Goal: Contribute content

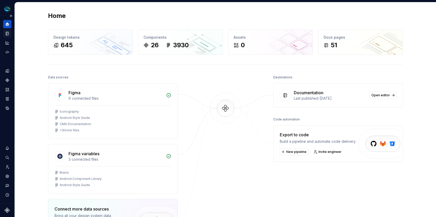
click at [10, 34] on div "Documentation" at bounding box center [7, 33] width 8 height 8
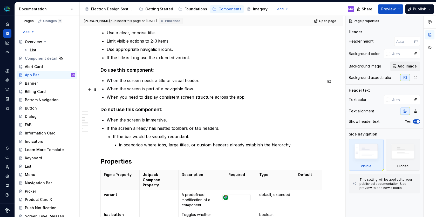
scroll to position [522, 0]
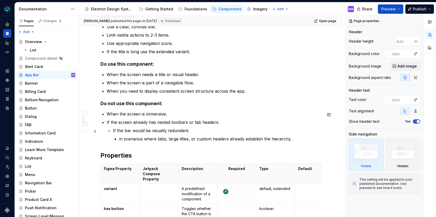
click at [113, 132] on p "If the bar would be visually redundant." at bounding box center [217, 130] width 209 height 6
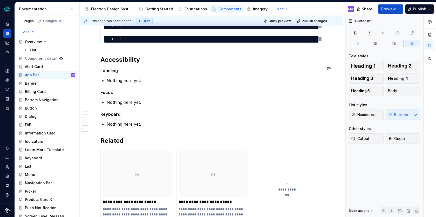
scroll to position [1087, 0]
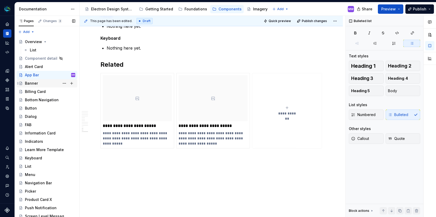
click at [33, 83] on div "Banner" at bounding box center [31, 83] width 13 height 5
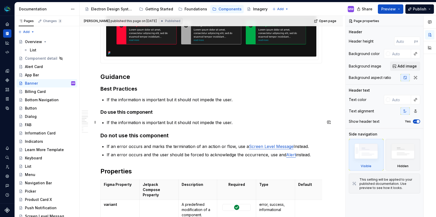
scroll to position [501, 0]
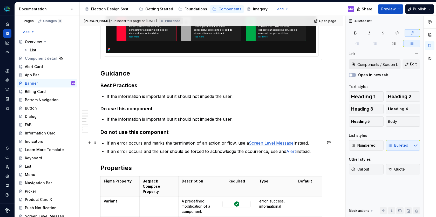
click at [265, 143] on link "Screen Level Message" at bounding box center [271, 142] width 45 height 5
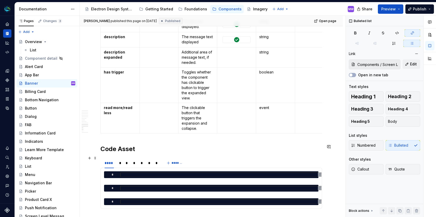
scroll to position [823, 0]
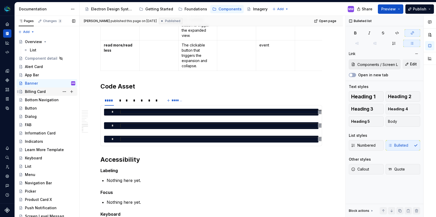
click at [31, 90] on div "Billing Card" at bounding box center [35, 91] width 21 height 5
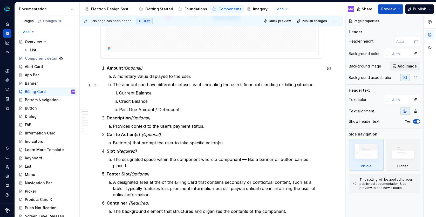
scroll to position [195, 0]
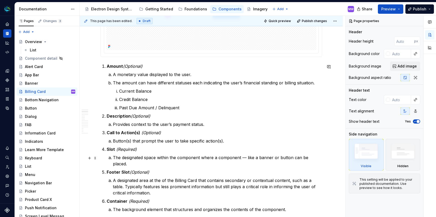
type textarea "*"
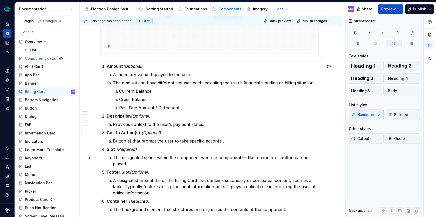
click at [246, 160] on p "The designated space within the component where a component — like a banner or …" at bounding box center [217, 160] width 209 height 12
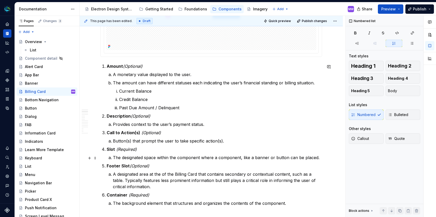
click at [318, 159] on p "The designated space within the component where a component, like a banner or b…" at bounding box center [217, 157] width 209 height 6
click at [162, 174] on p "A designated area at the of the Billing Card that contains secondary or context…" at bounding box center [217, 180] width 209 height 19
click at [185, 175] on p "A designated area of the Billing Card that contains secondary or contextual con…" at bounding box center [217, 180] width 209 height 19
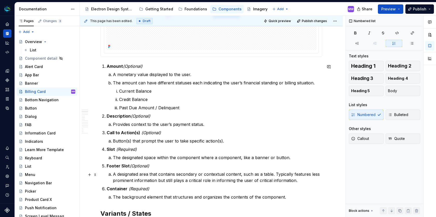
click at [275, 175] on p "A designated area that contains secondary or contextual content, such as a tabl…" at bounding box center [217, 177] width 209 height 12
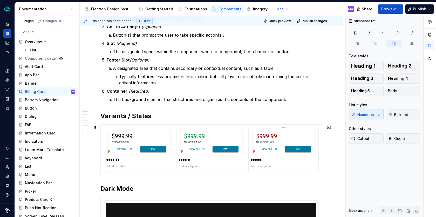
scroll to position [301, 0]
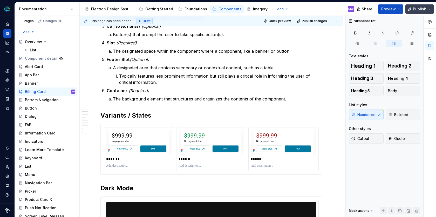
click at [421, 9] on span "Publish" at bounding box center [419, 8] width 13 height 5
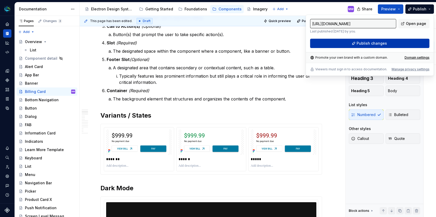
click at [401, 45] on button "Publish changes" at bounding box center [369, 43] width 119 height 9
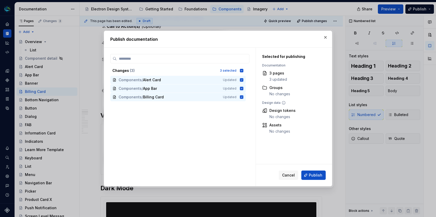
type textarea "*"
